Goal: Information Seeking & Learning: Learn about a topic

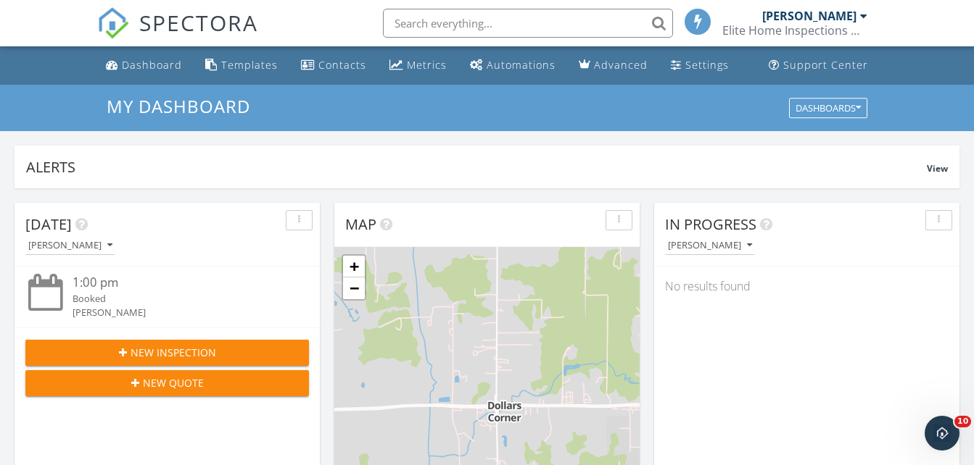
click at [862, 18] on div at bounding box center [863, 16] width 7 height 12
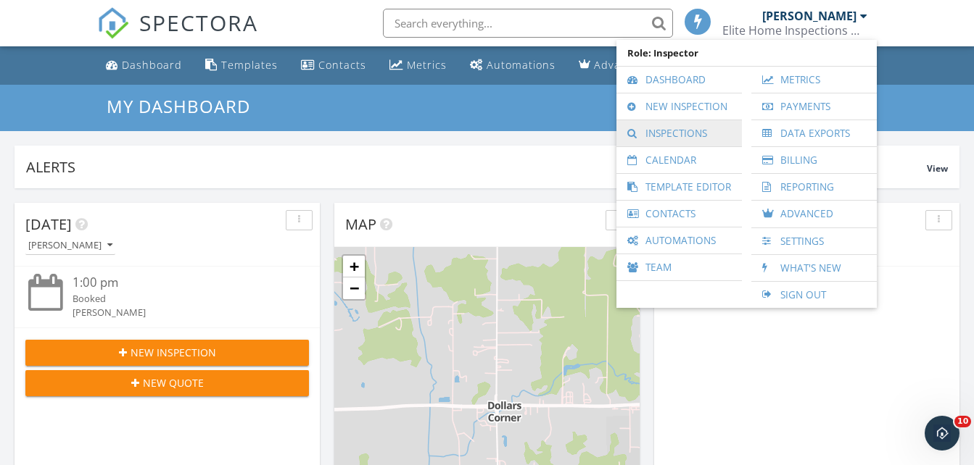
click at [680, 137] on link "Inspections" at bounding box center [679, 133] width 111 height 26
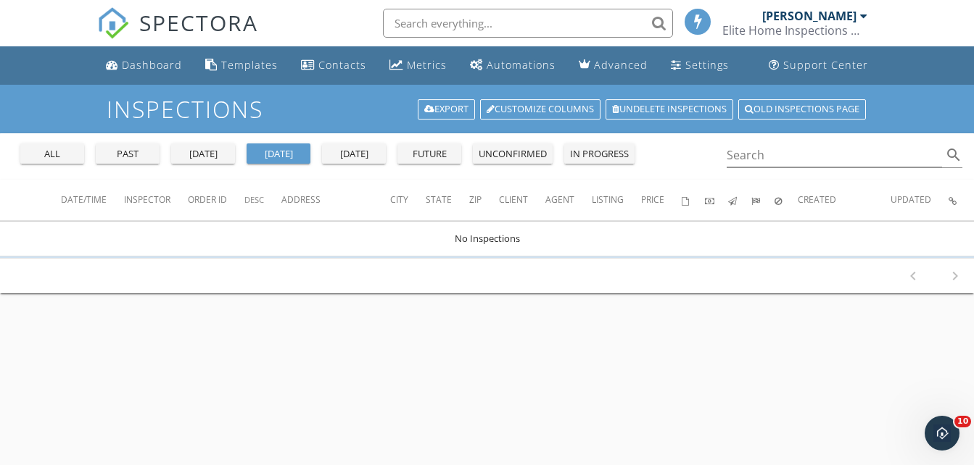
click at [134, 161] on div "past" at bounding box center [128, 154] width 52 height 15
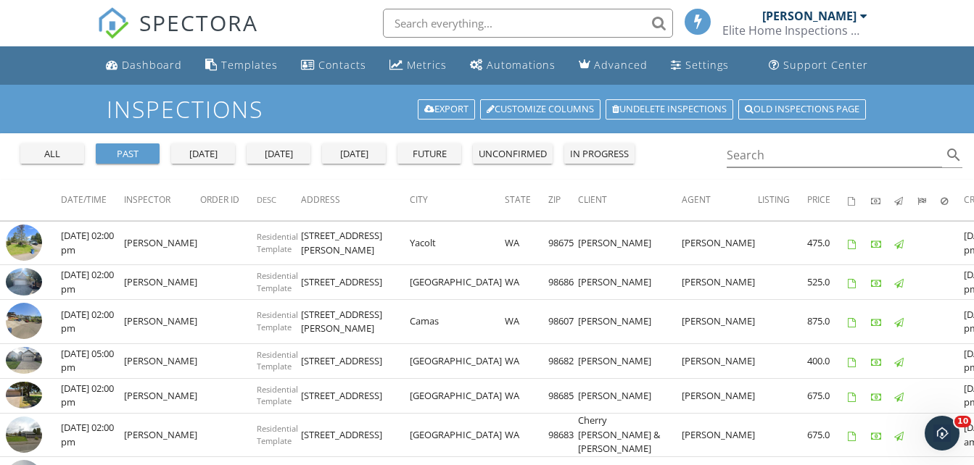
click at [861, 14] on div at bounding box center [863, 16] width 7 height 12
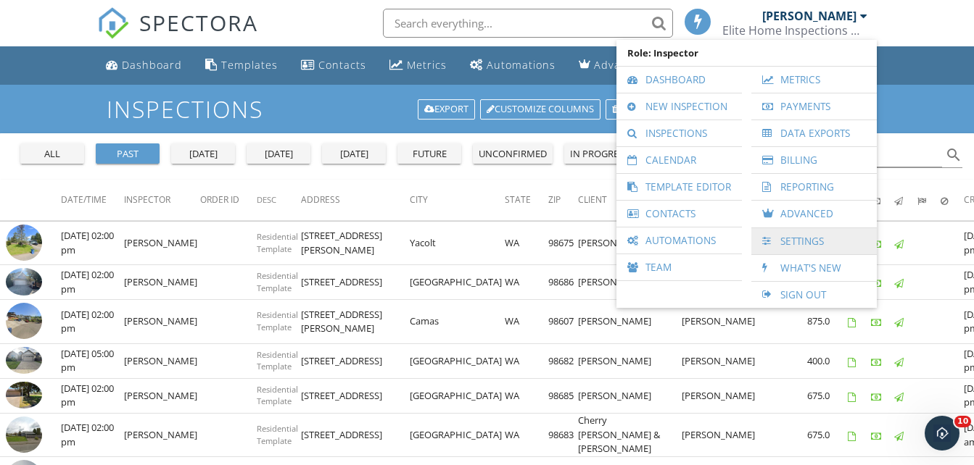
click at [797, 239] on link "Settings" at bounding box center [813, 241] width 111 height 26
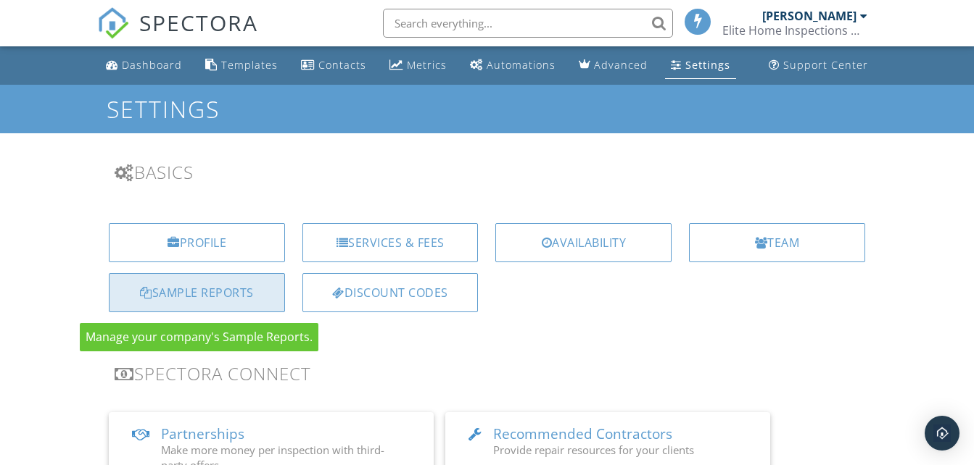
click at [226, 296] on div "Sample Reports" at bounding box center [197, 292] width 176 height 39
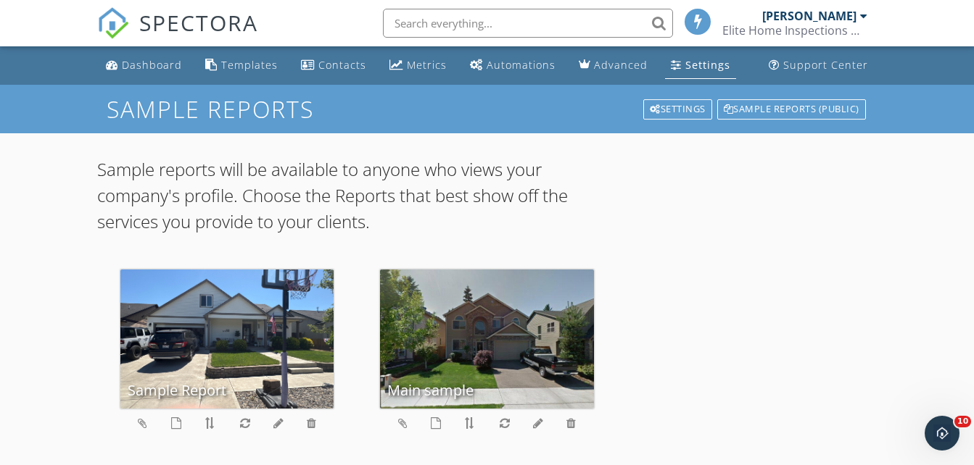
click at [697, 66] on div "Settings" at bounding box center [707, 65] width 45 height 14
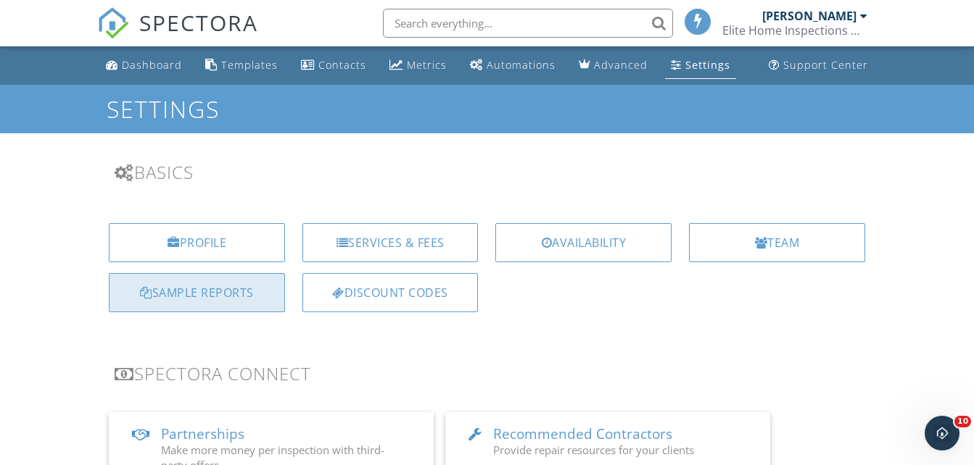
click at [230, 299] on div "Sample Reports" at bounding box center [197, 292] width 176 height 39
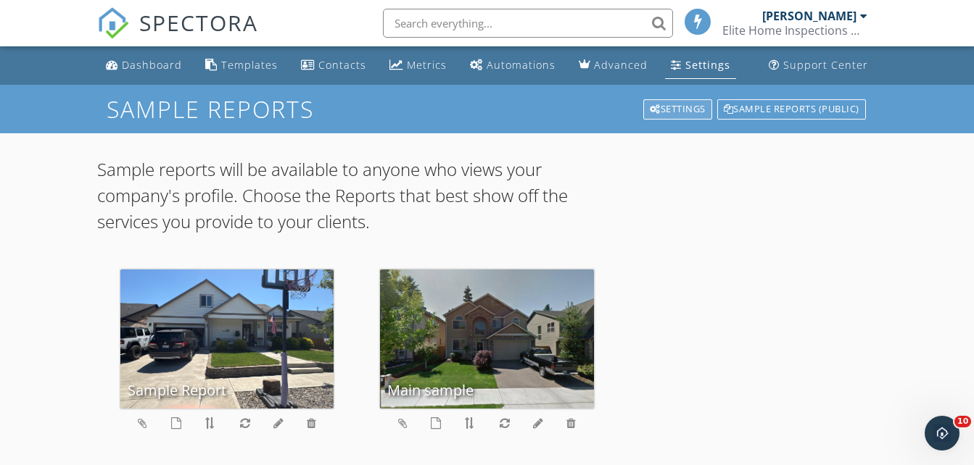
click at [670, 107] on div "Settings" at bounding box center [677, 109] width 69 height 20
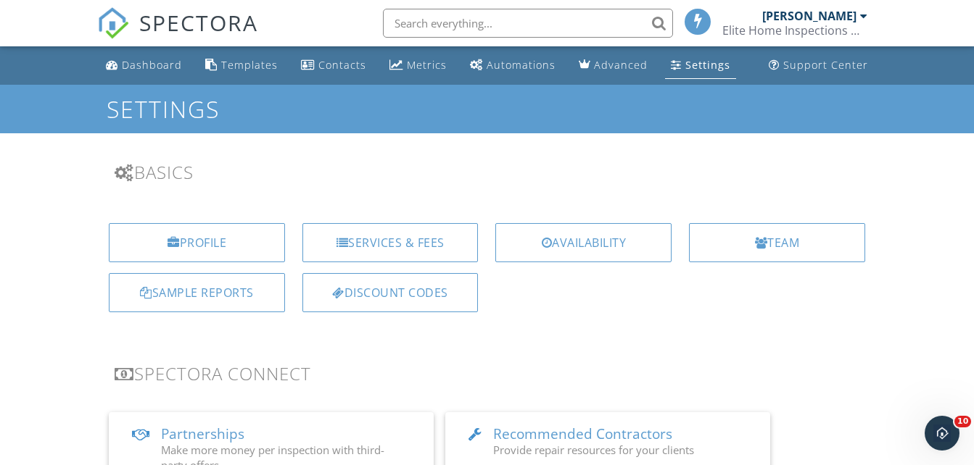
click at [703, 66] on div "Settings" at bounding box center [707, 65] width 45 height 14
click at [864, 18] on div at bounding box center [863, 16] width 7 height 12
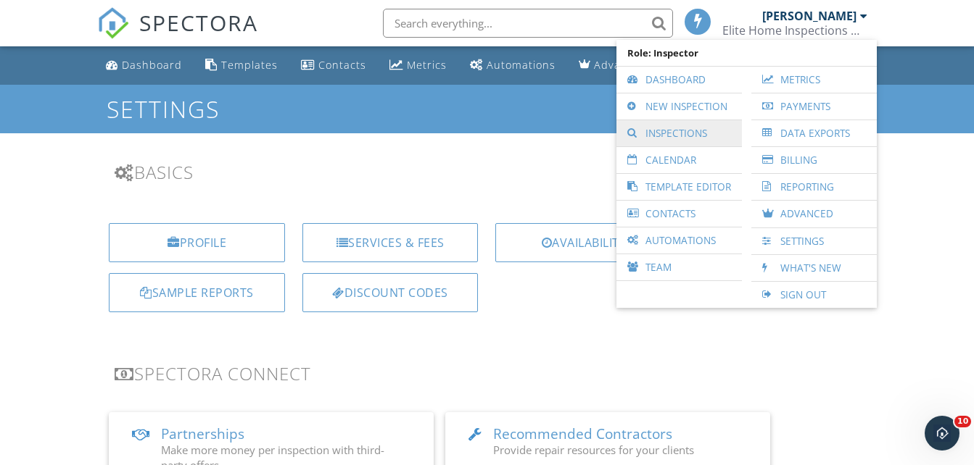
click at [673, 133] on link "Inspections" at bounding box center [679, 133] width 111 height 26
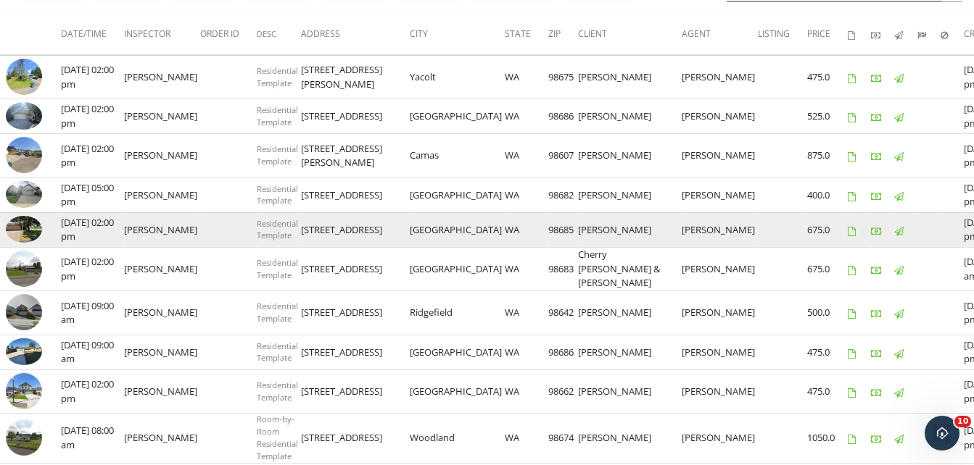
scroll to position [145, 0]
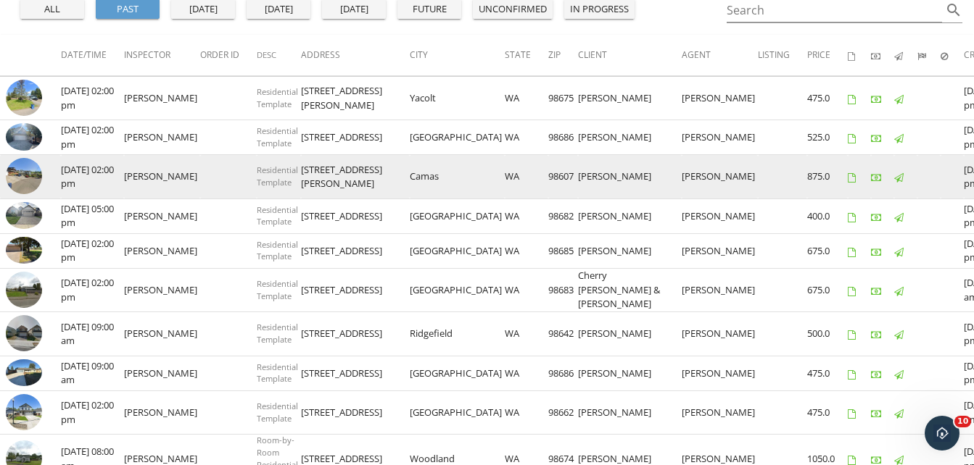
click at [343, 175] on td "[STREET_ADDRESS][PERSON_NAME]" at bounding box center [355, 177] width 109 height 44
click at [28, 180] on img at bounding box center [24, 176] width 36 height 36
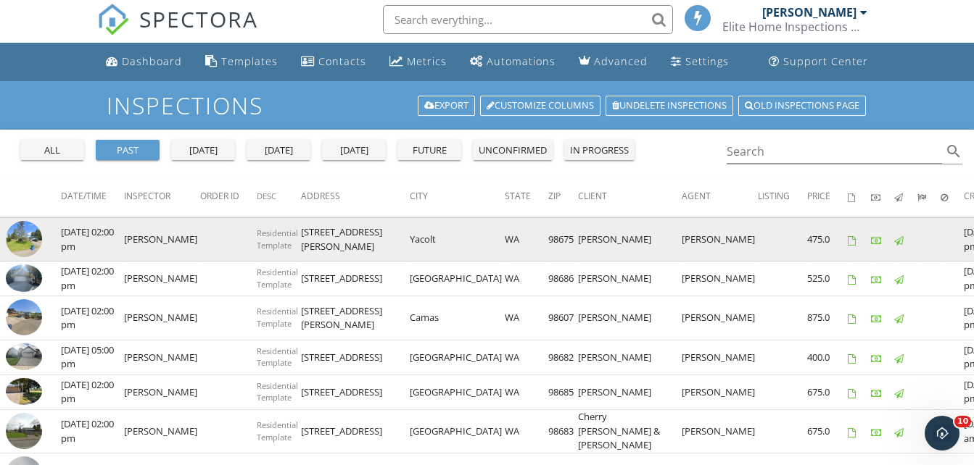
scroll to position [0, 0]
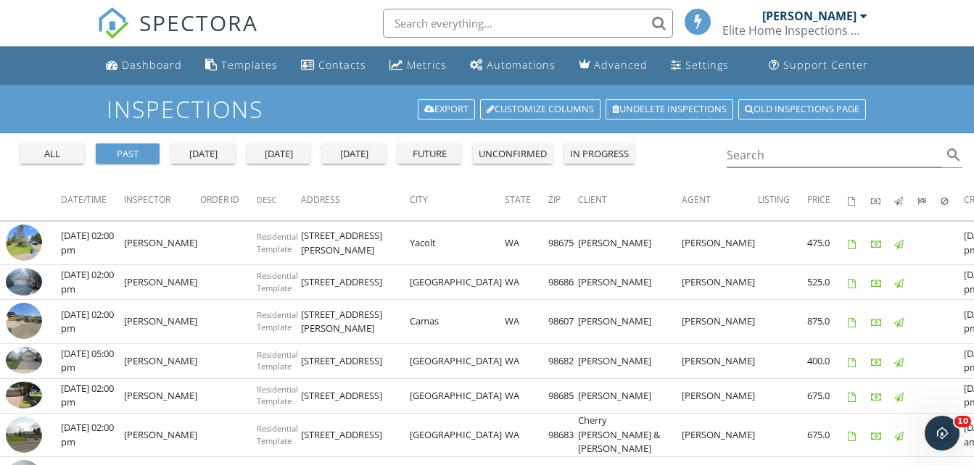
click at [862, 15] on div at bounding box center [863, 16] width 7 height 12
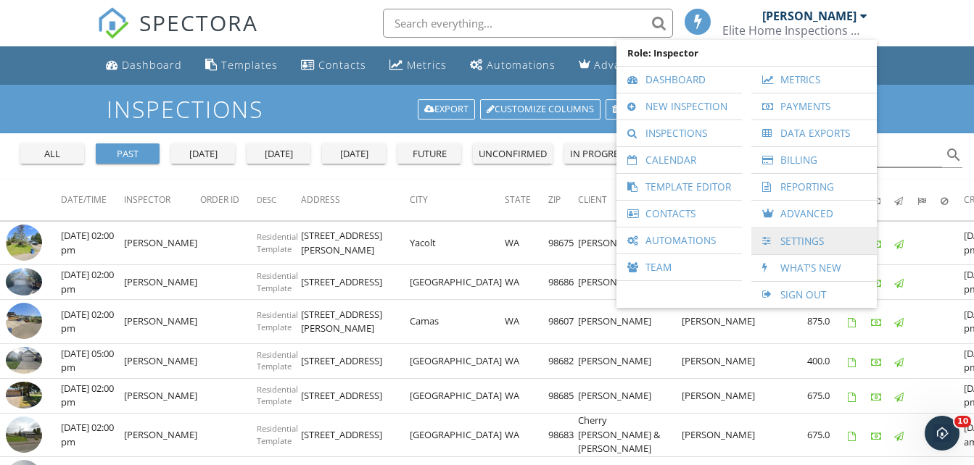
click at [795, 239] on link "Settings" at bounding box center [813, 241] width 111 height 26
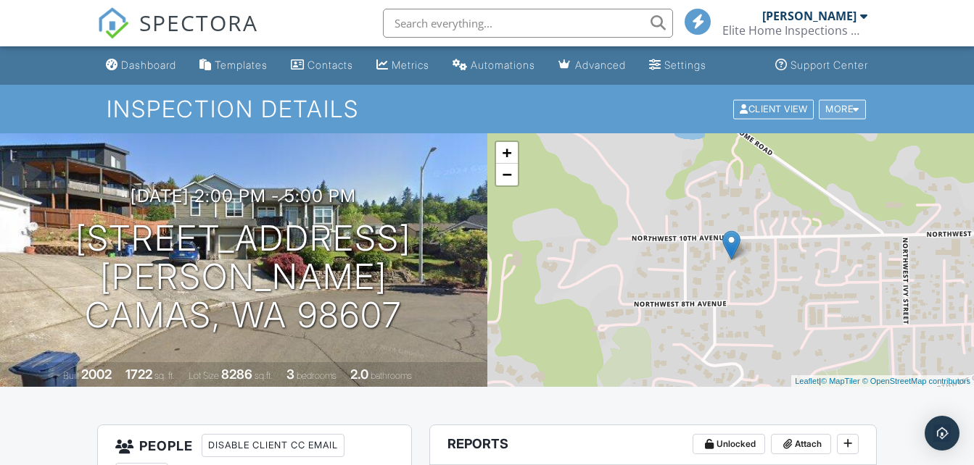
click at [850, 106] on div "More" at bounding box center [842, 109] width 47 height 20
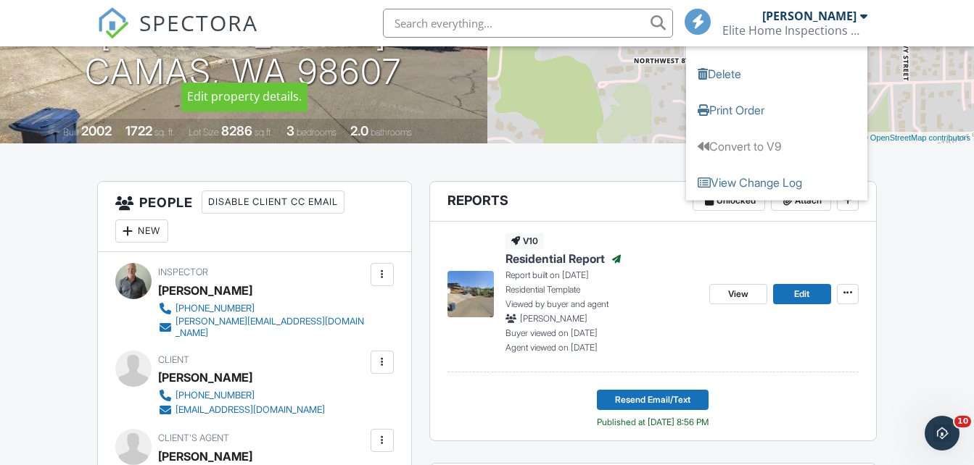
scroll to position [290, 0]
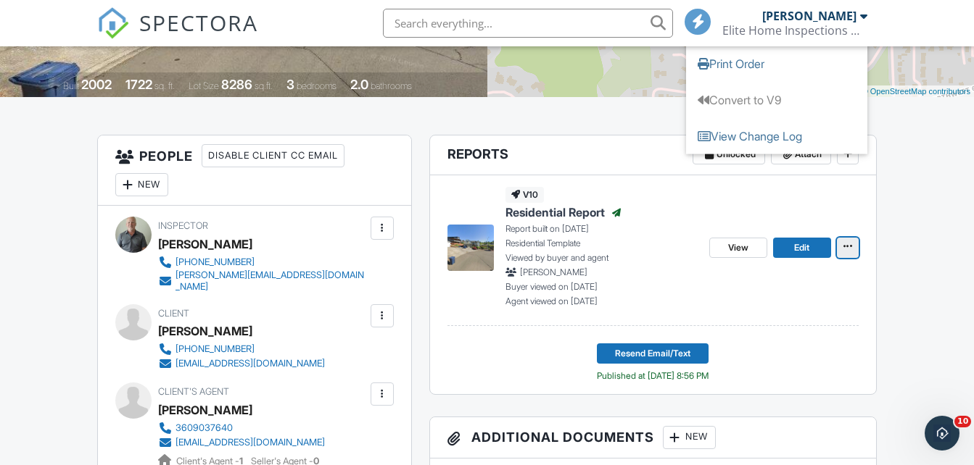
click at [847, 246] on icon at bounding box center [847, 246] width 9 height 10
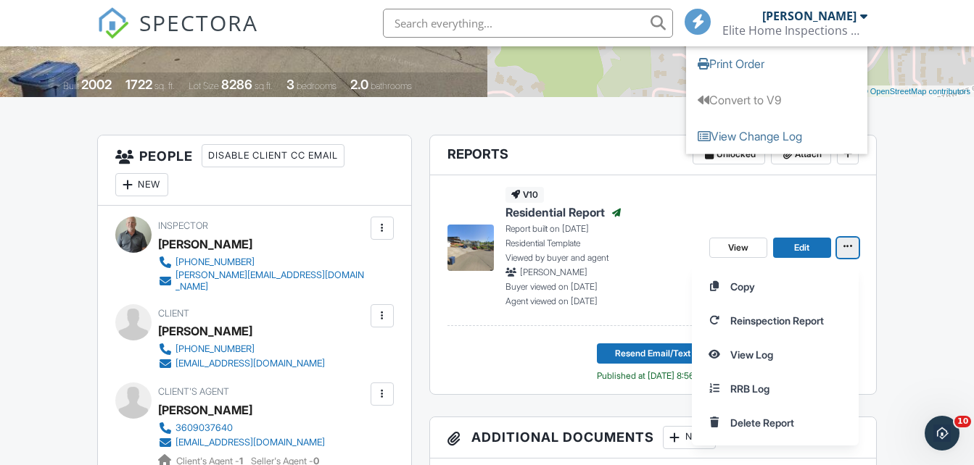
click at [845, 249] on icon at bounding box center [847, 246] width 9 height 10
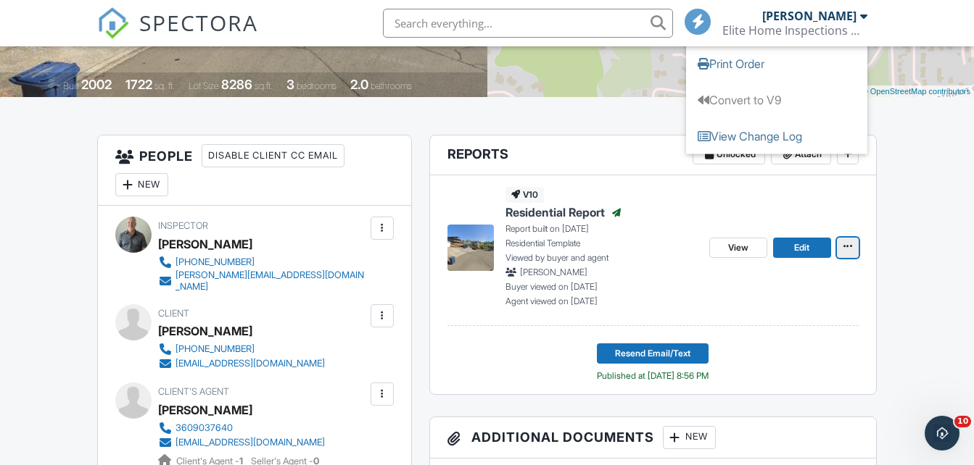
click at [845, 249] on icon at bounding box center [847, 246] width 9 height 10
click at [472, 294] on div "v10 Residential Report Published Report built on 09/22/2025 Residential Templat…" at bounding box center [572, 247] width 250 height 120
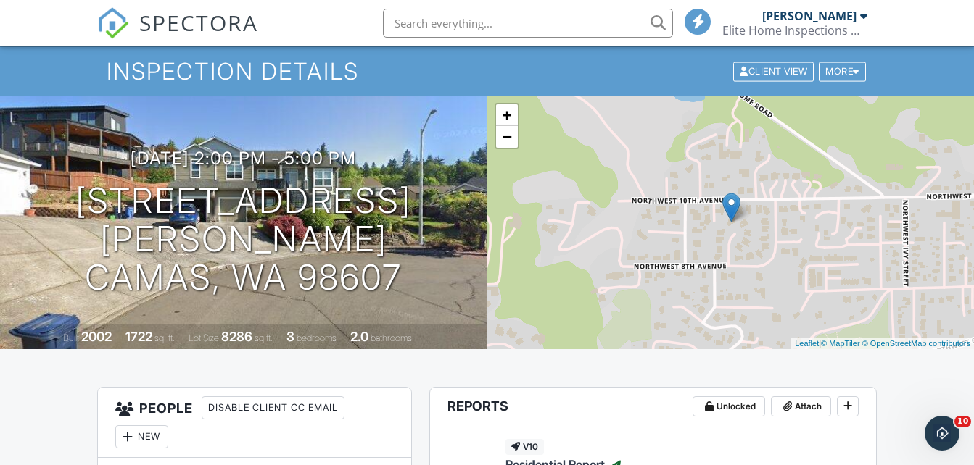
scroll to position [0, 0]
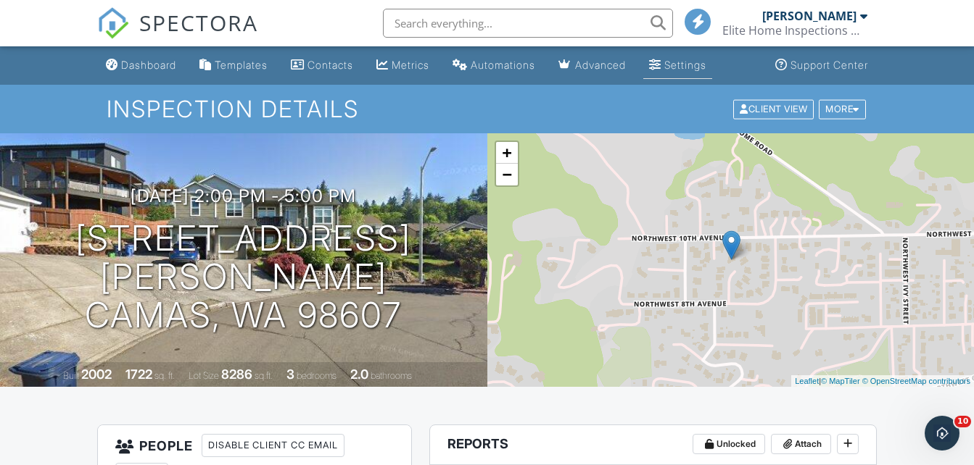
click at [688, 67] on div "Settings" at bounding box center [685, 65] width 42 height 12
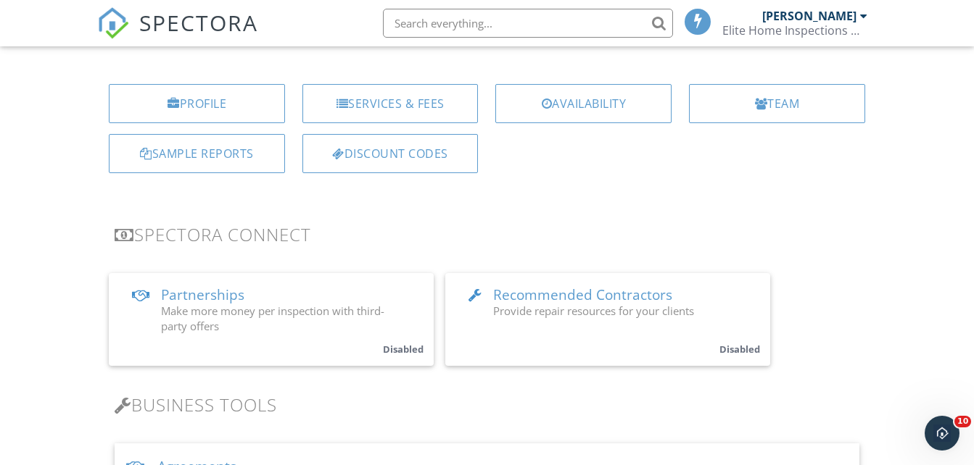
scroll to position [145, 0]
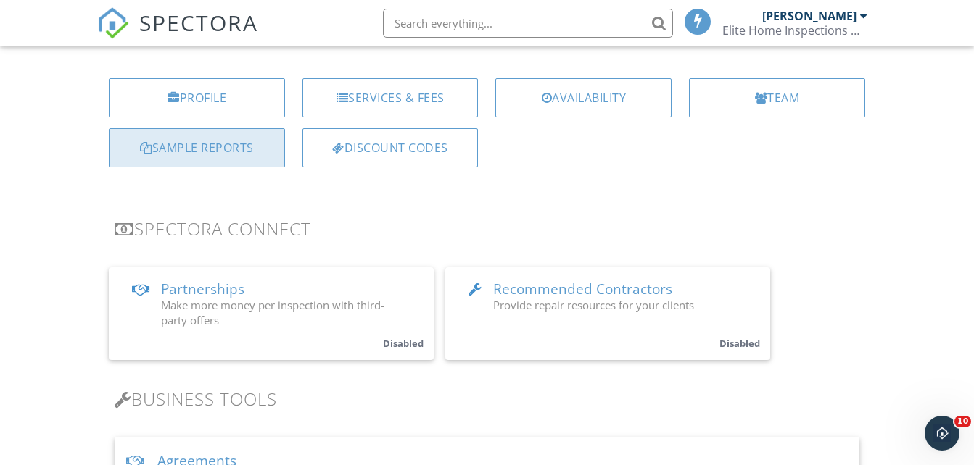
click at [180, 150] on div "Sample Reports" at bounding box center [197, 147] width 176 height 39
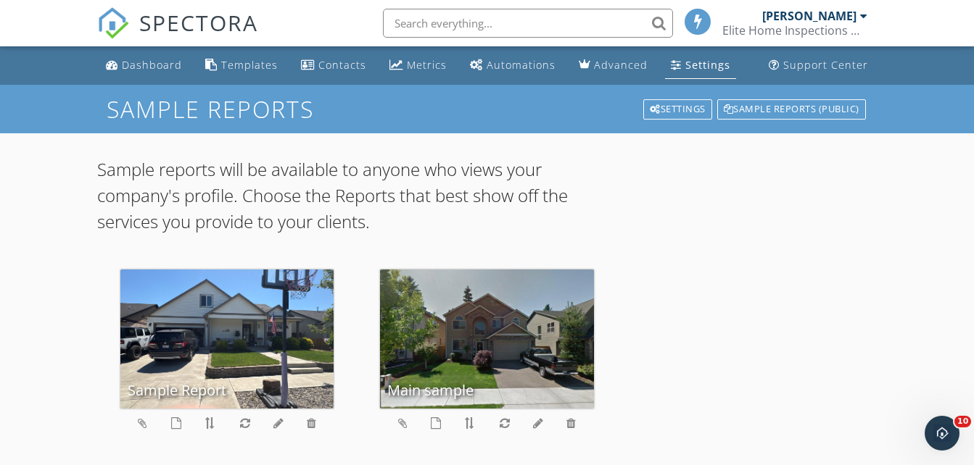
click at [864, 20] on div at bounding box center [863, 16] width 7 height 12
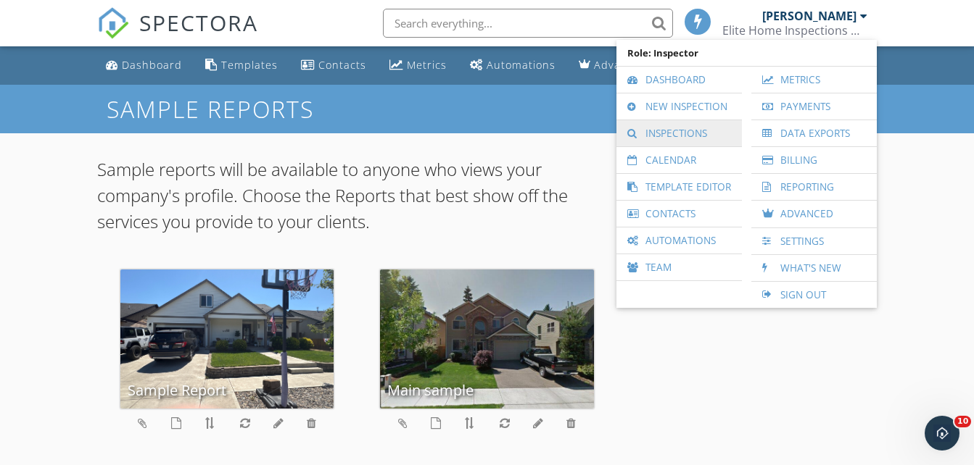
click at [703, 138] on link "Inspections" at bounding box center [679, 133] width 111 height 26
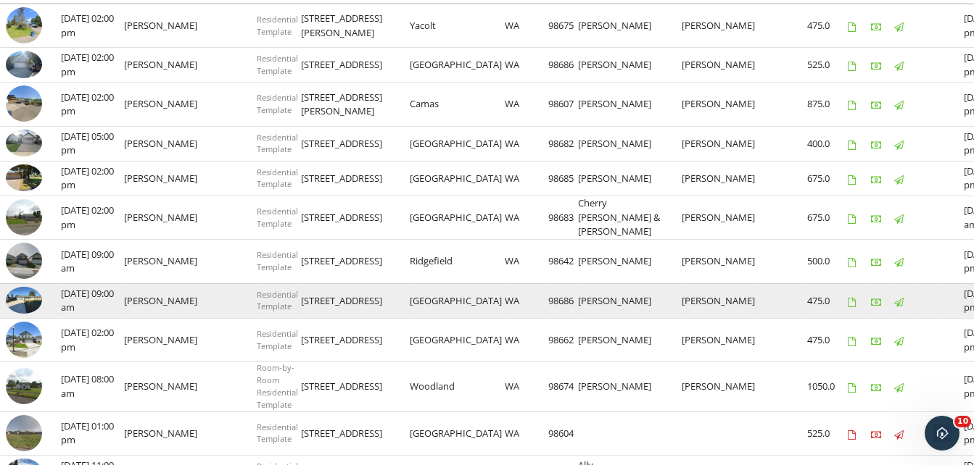
scroll to position [145, 0]
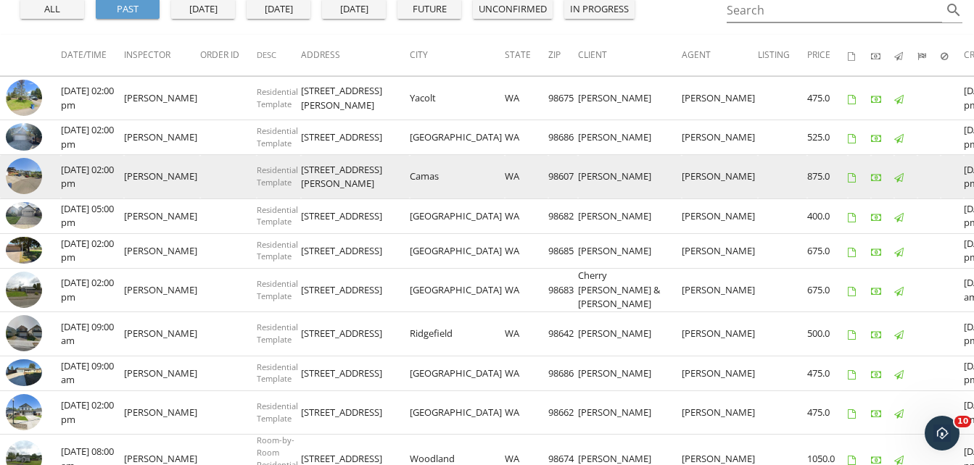
click at [25, 172] on img at bounding box center [24, 176] width 36 height 36
click at [18, 175] on img at bounding box center [24, 176] width 36 height 36
click at [25, 166] on img at bounding box center [24, 176] width 36 height 36
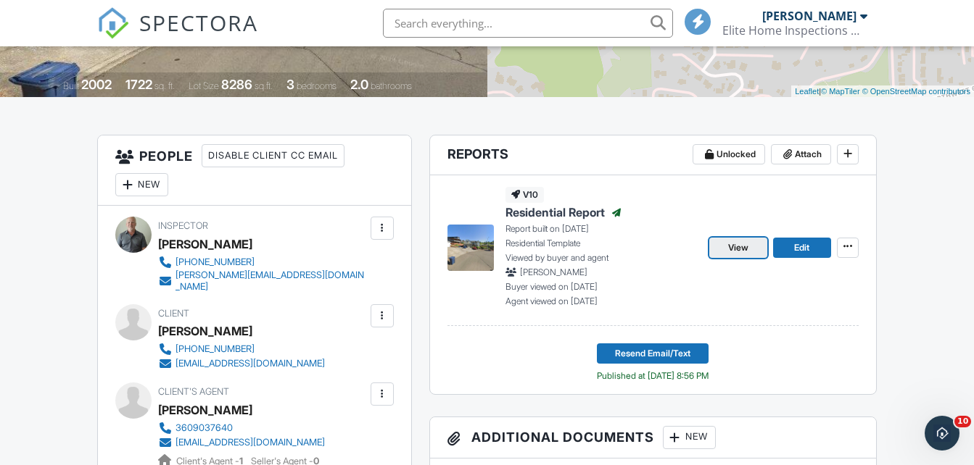
click at [748, 250] on span "View" at bounding box center [738, 248] width 20 height 15
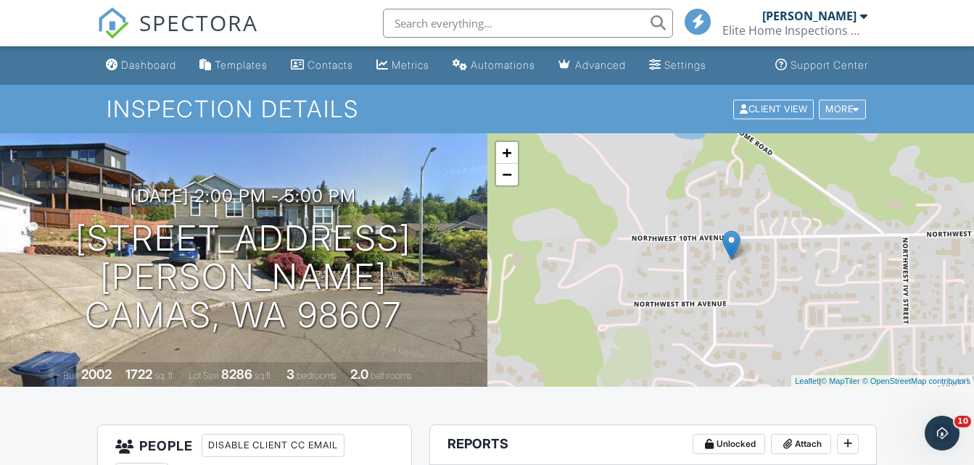
click at [844, 106] on div "More" at bounding box center [842, 109] width 47 height 20
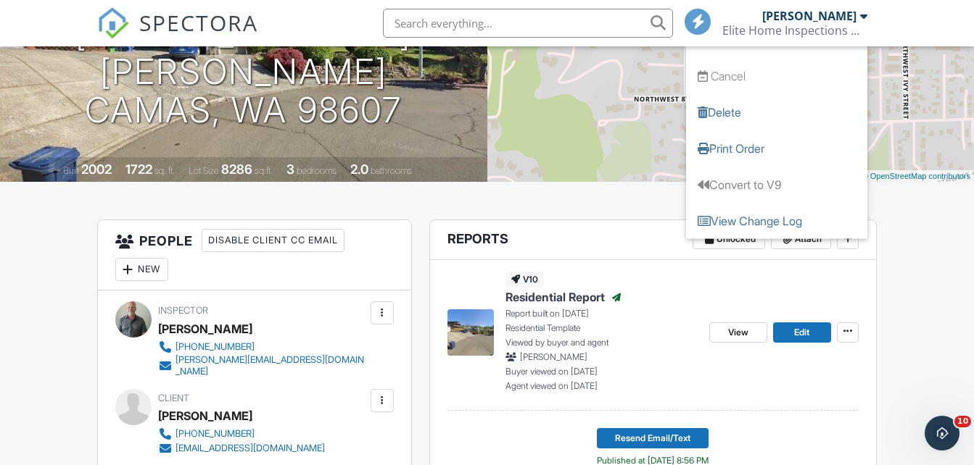
scroll to position [290, 0]
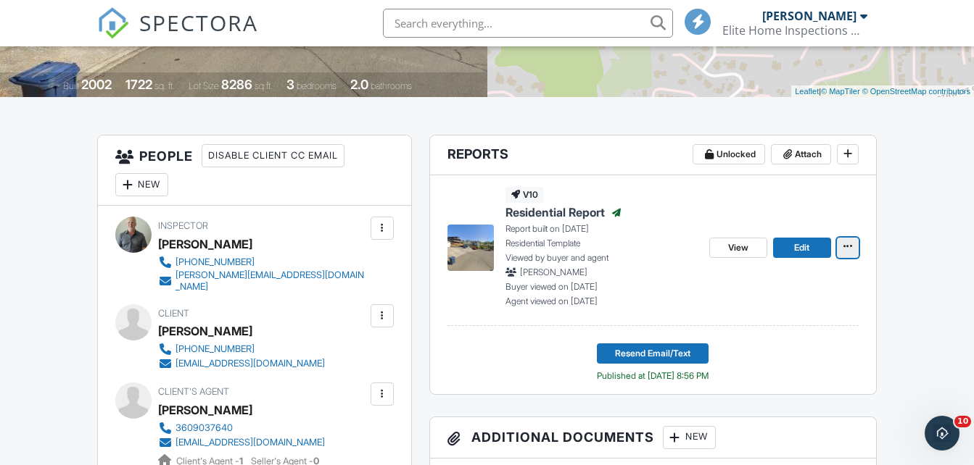
click at [845, 247] on icon at bounding box center [847, 246] width 9 height 10
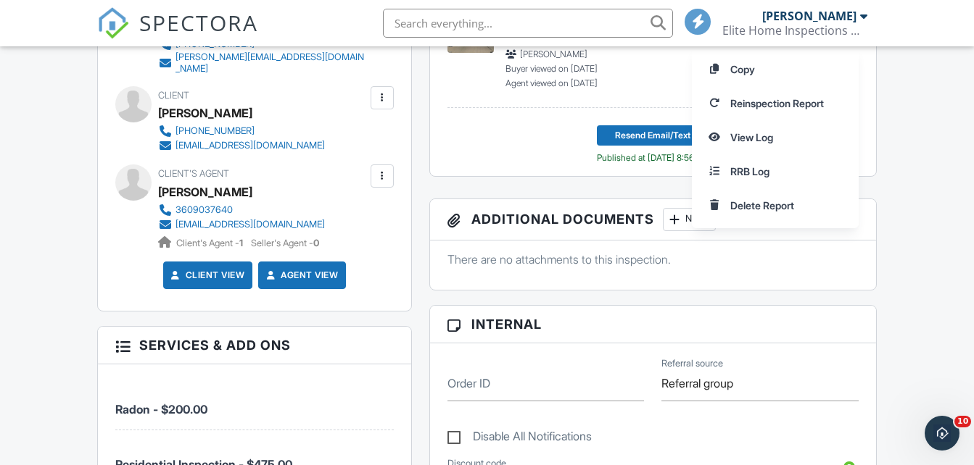
scroll to position [508, 0]
click at [941, 149] on div "Copy Reinspection Report View Log RRB Log Delete Report" at bounding box center [833, 137] width 282 height 182
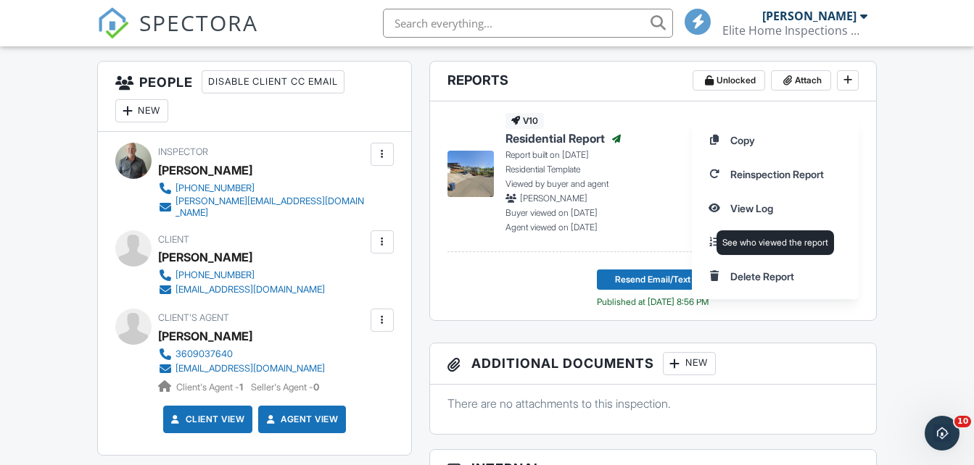
scroll to position [363, 0]
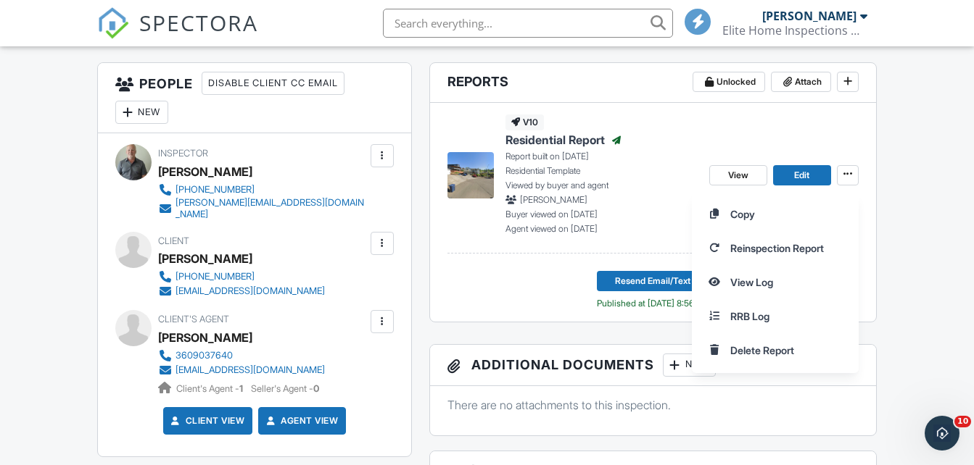
click at [550, 271] on footer "Resend Email/Text Published at 09/22/2025 8:56 PM" at bounding box center [652, 285] width 411 height 51
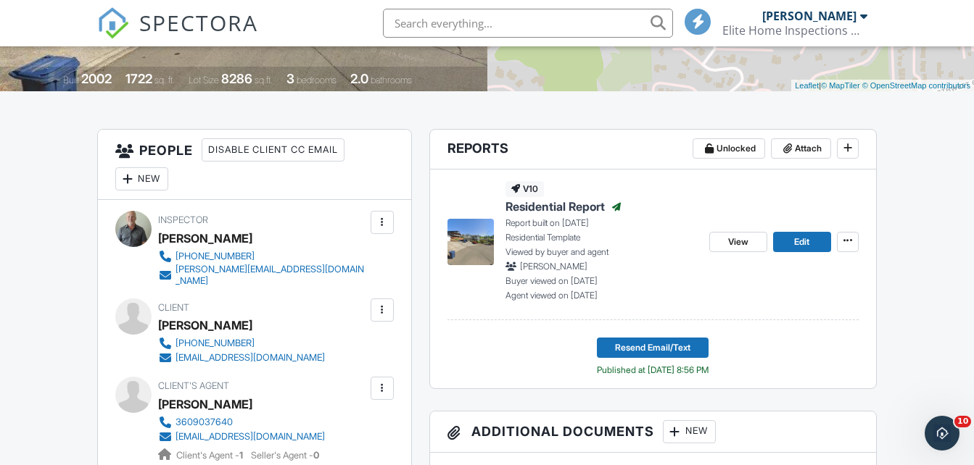
scroll to position [290, 0]
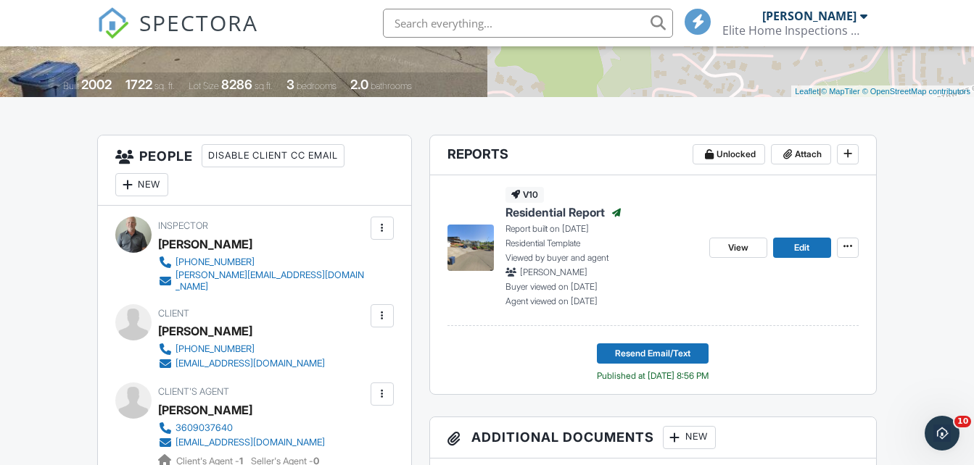
click at [476, 249] on img at bounding box center [470, 248] width 46 height 46
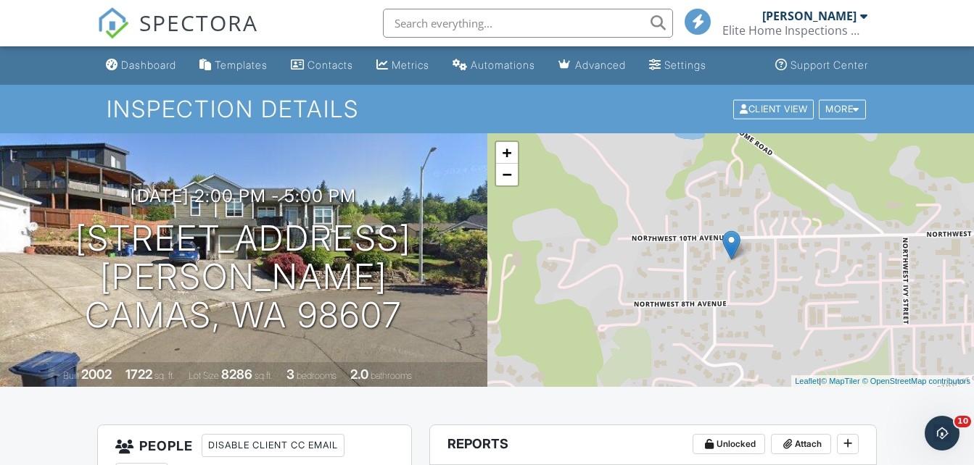
click at [247, 200] on div "[DATE] 2:00 pm - 5:00 pm [STREET_ADDRESS][PERSON_NAME] [GEOGRAPHIC_DATA], WA 98…" at bounding box center [243, 260] width 487 height 254
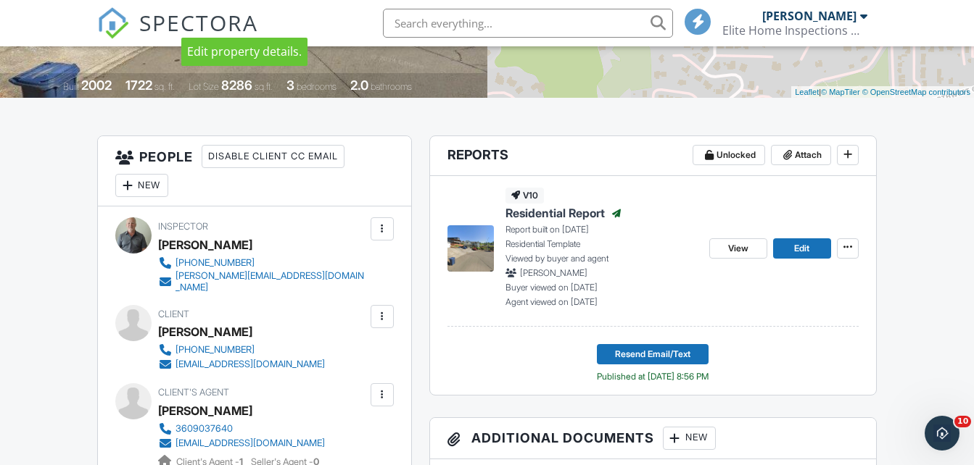
scroll to position [290, 0]
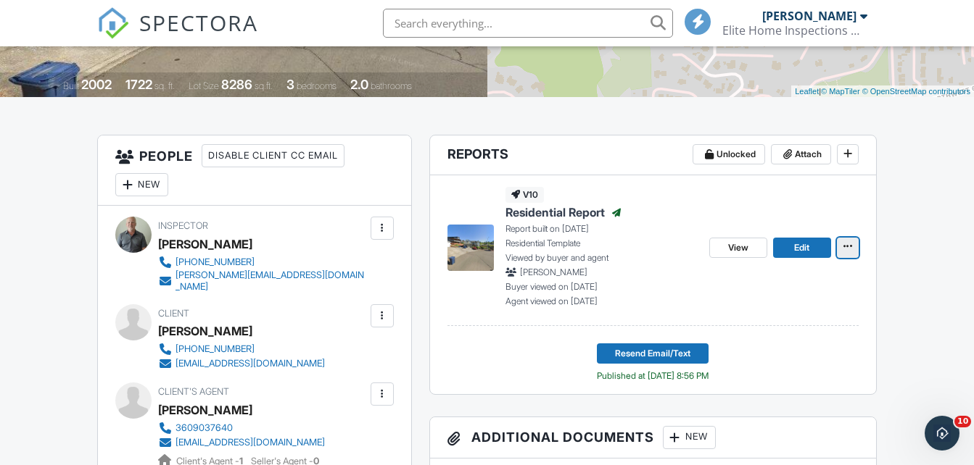
click at [845, 245] on icon at bounding box center [847, 246] width 9 height 10
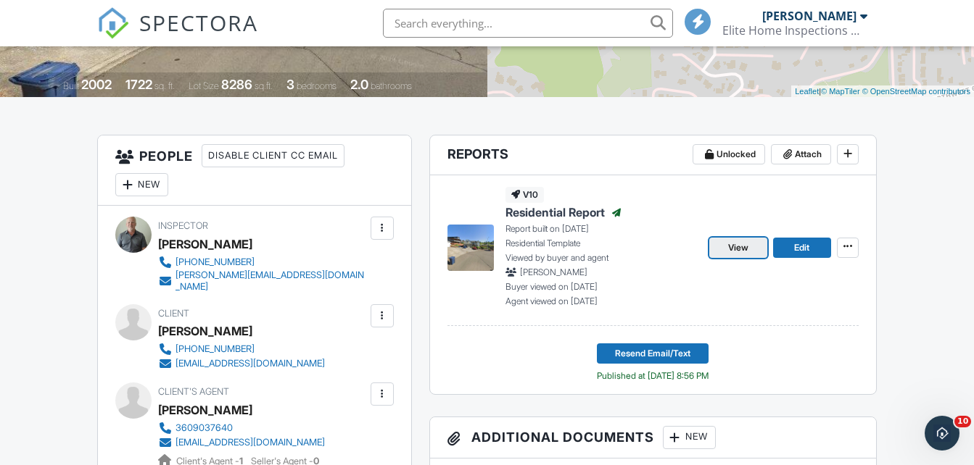
click at [746, 254] on span "View" at bounding box center [738, 248] width 20 height 15
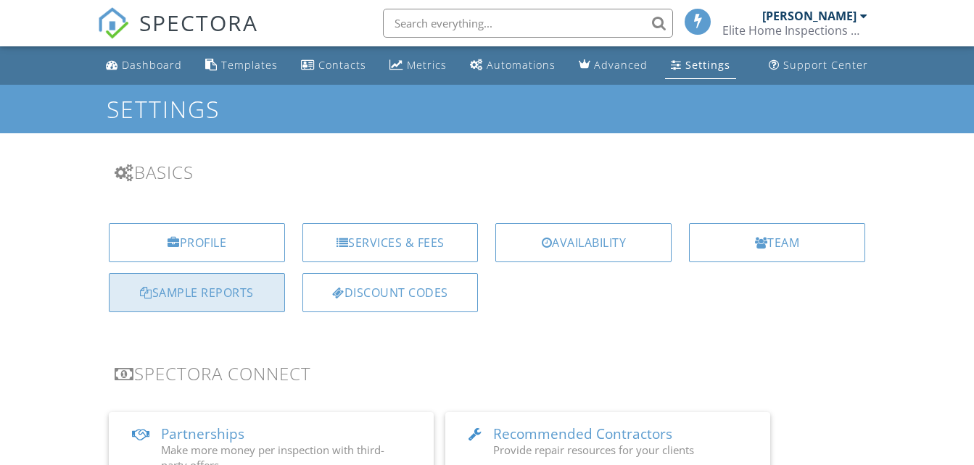
click at [230, 295] on div "Sample Reports" at bounding box center [197, 292] width 176 height 39
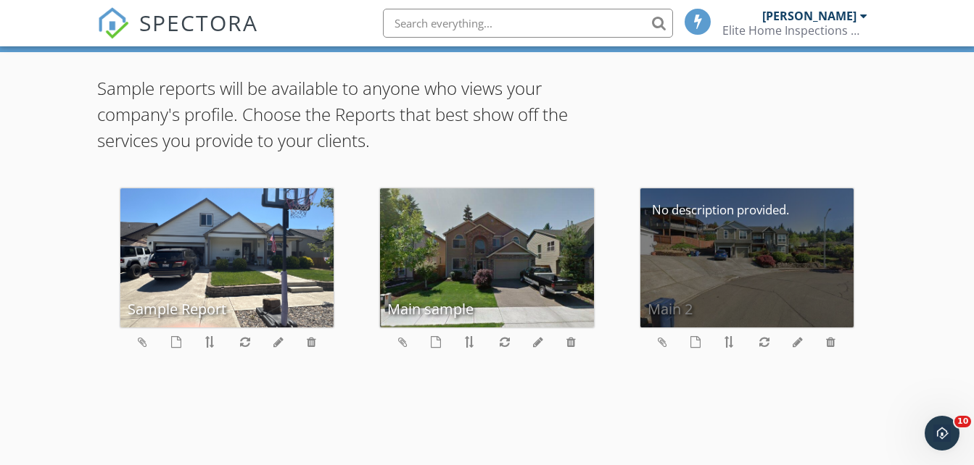
scroll to position [85, 0]
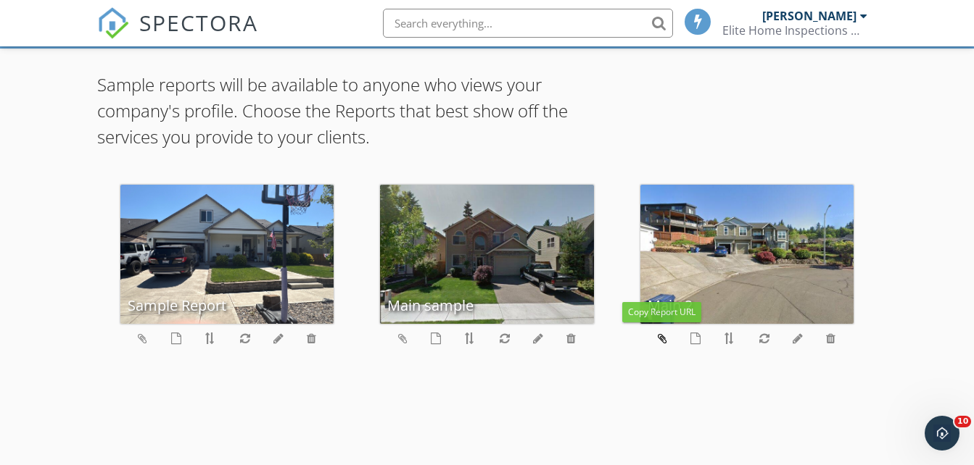
click at [664, 335] on icon at bounding box center [662, 339] width 9 height 12
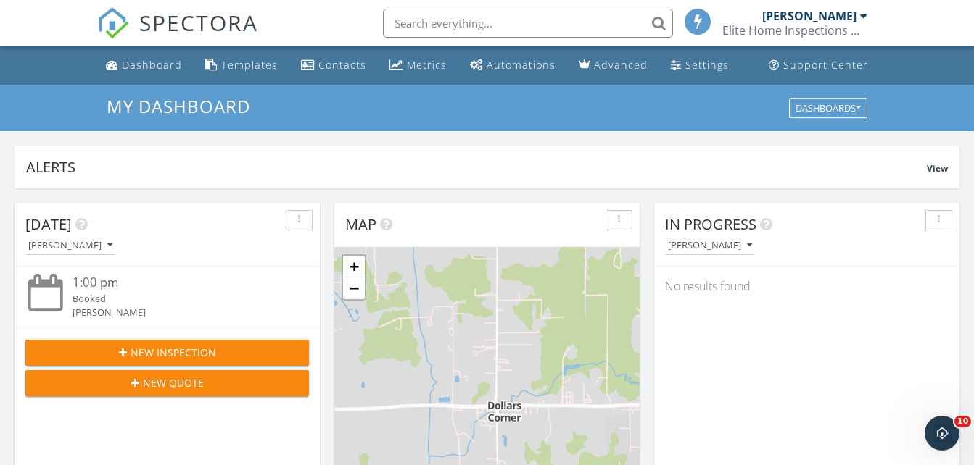
click at [861, 15] on div at bounding box center [863, 16] width 7 height 12
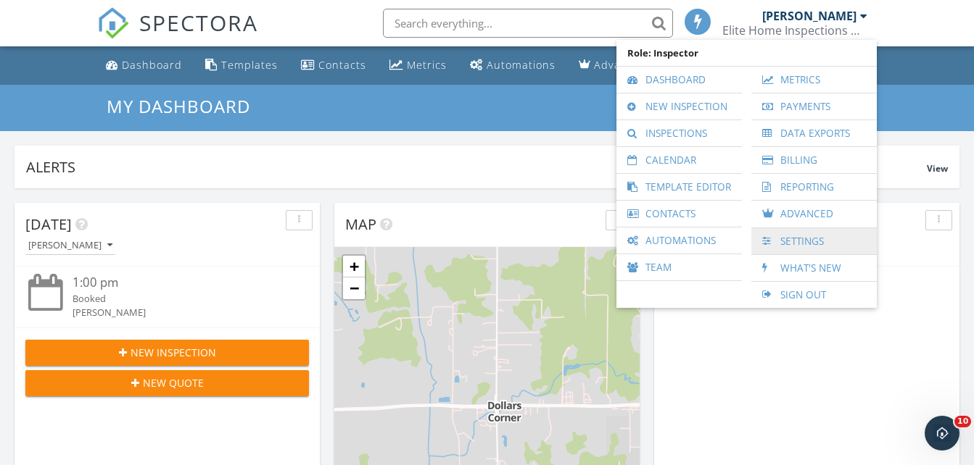
click at [798, 247] on link "Settings" at bounding box center [813, 241] width 111 height 26
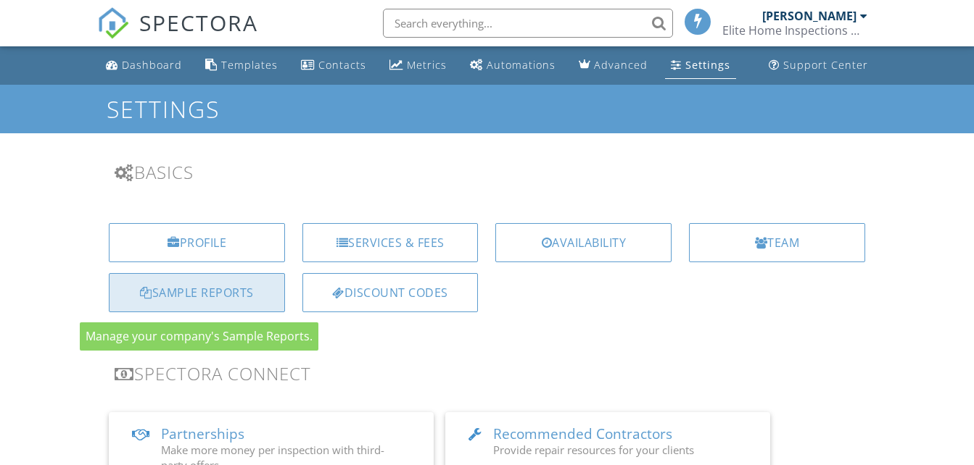
click at [191, 293] on div "Sample Reports" at bounding box center [197, 292] width 176 height 39
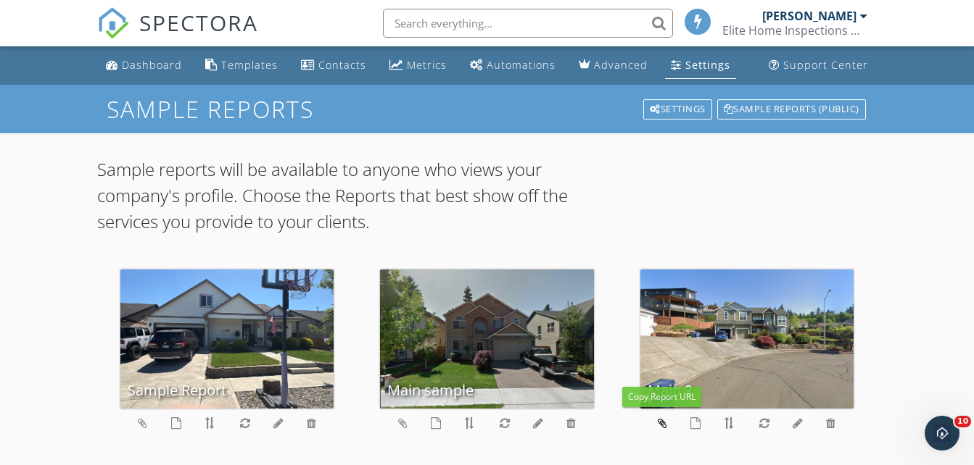
click at [665, 422] on icon at bounding box center [662, 424] width 9 height 12
